Goal: Task Accomplishment & Management: Manage account settings

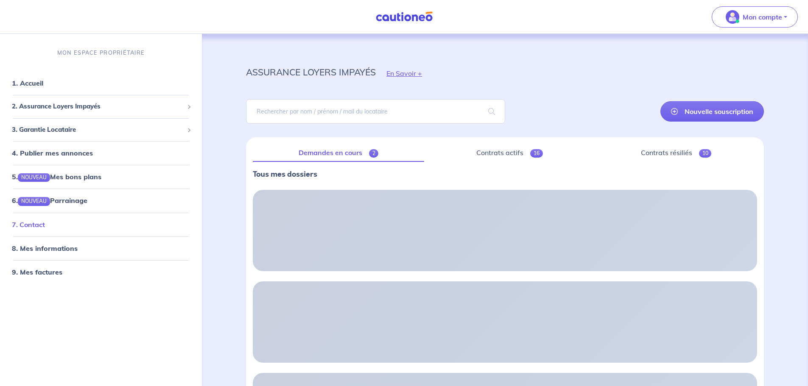
click at [28, 223] on link "7. Contact" at bounding box center [28, 225] width 33 height 8
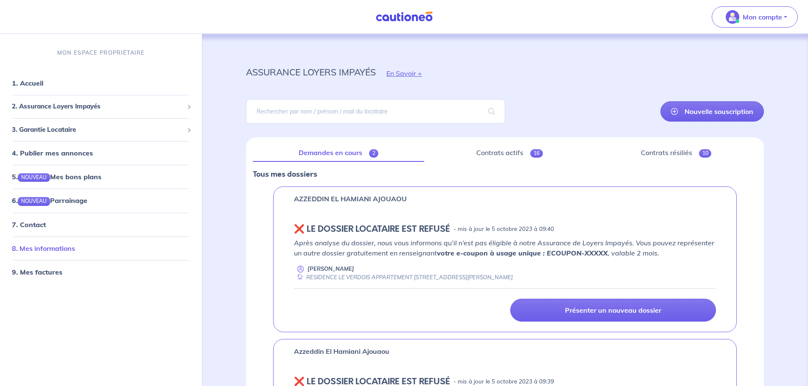
click at [57, 247] on link "8. Mes informations" at bounding box center [43, 248] width 63 height 8
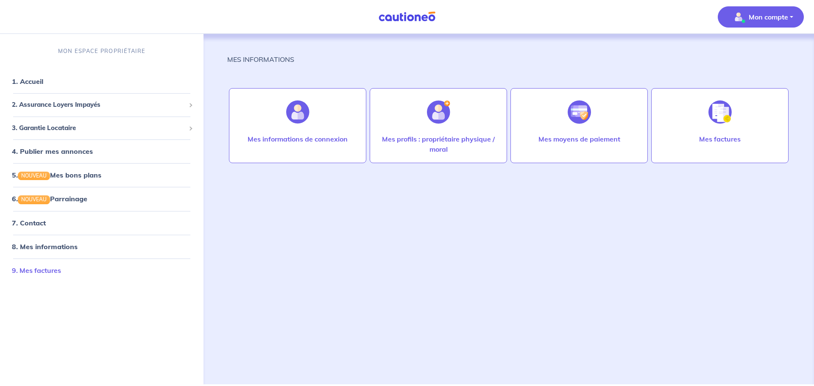
click at [46, 269] on link "9. Mes factures" at bounding box center [36, 270] width 49 height 8
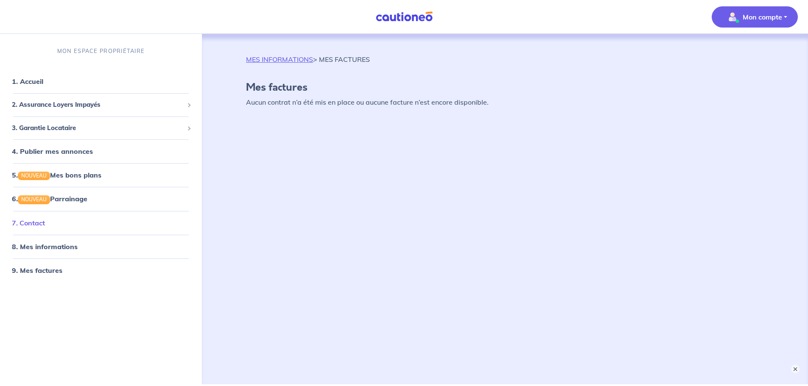
click at [37, 223] on link "7. Contact" at bounding box center [28, 223] width 33 height 8
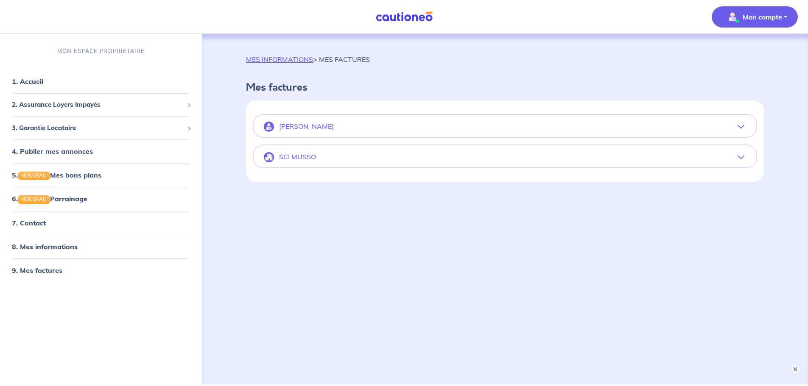
click at [369, 286] on div "MES INFORMATIONS > MES FACTURES Mes factures Daniel Musso JUIN 2023 Facture nº …" at bounding box center [505, 199] width 558 height 330
click at [288, 154] on p "SCI MUSSO" at bounding box center [297, 157] width 37 height 8
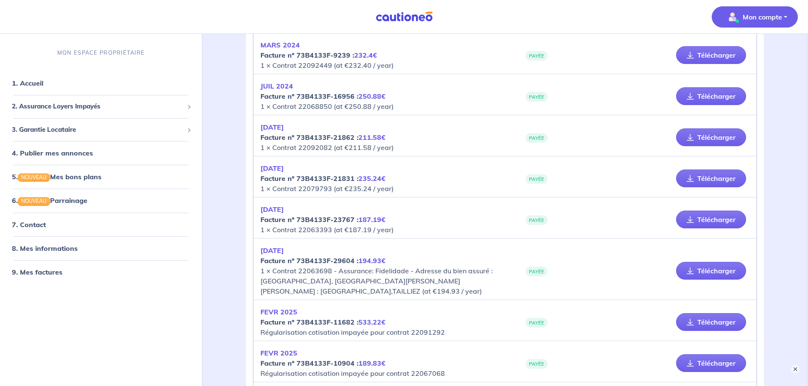
scroll to position [326, 0]
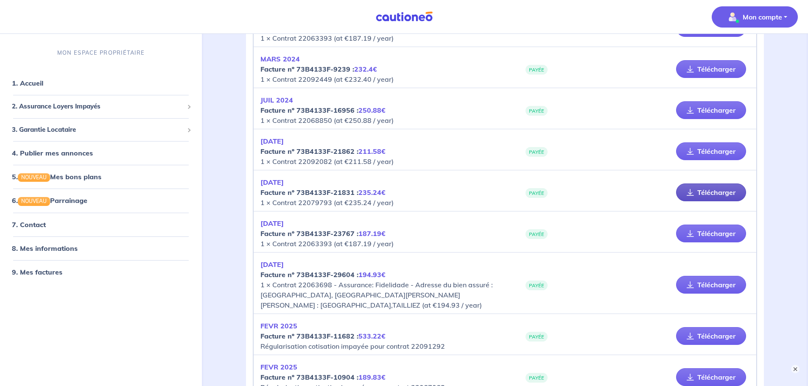
click at [708, 192] on link "Télécharger" at bounding box center [711, 193] width 70 height 18
